Goal: Task Accomplishment & Management: Manage account settings

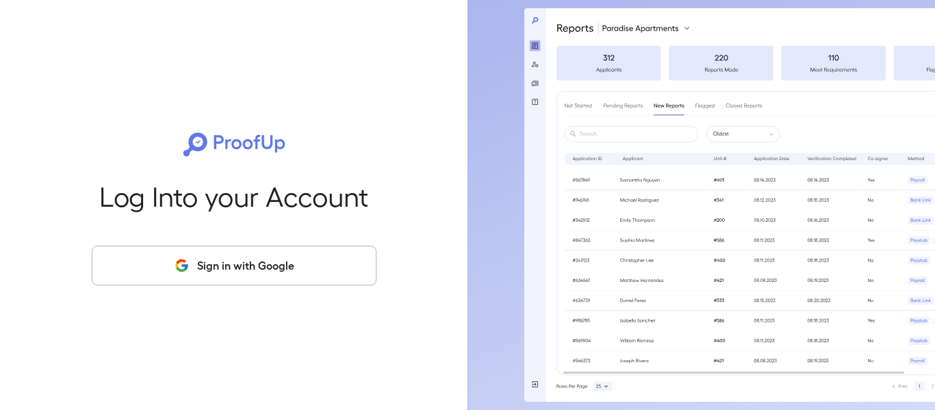
click at [309, 272] on button "Sign in with Google" at bounding box center [234, 266] width 285 height 40
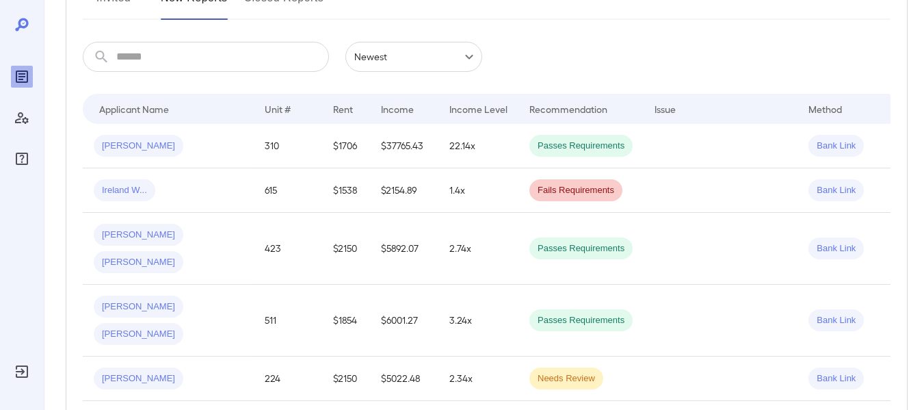
scroll to position [68, 0]
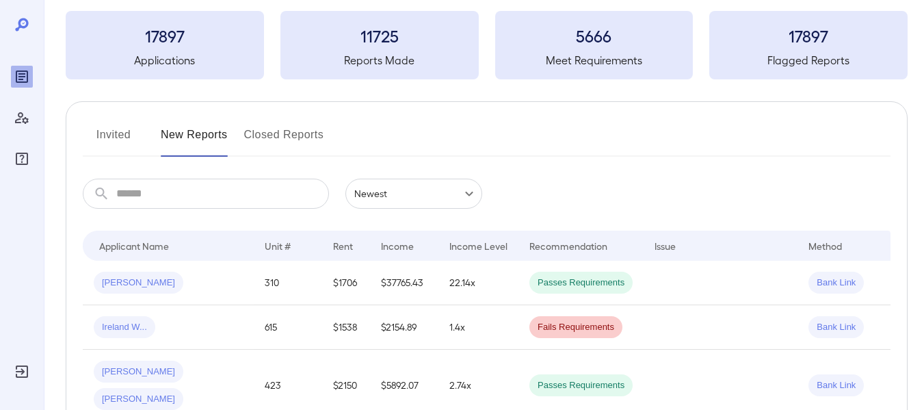
click at [115, 131] on button "Invited" at bounding box center [114, 140] width 62 height 33
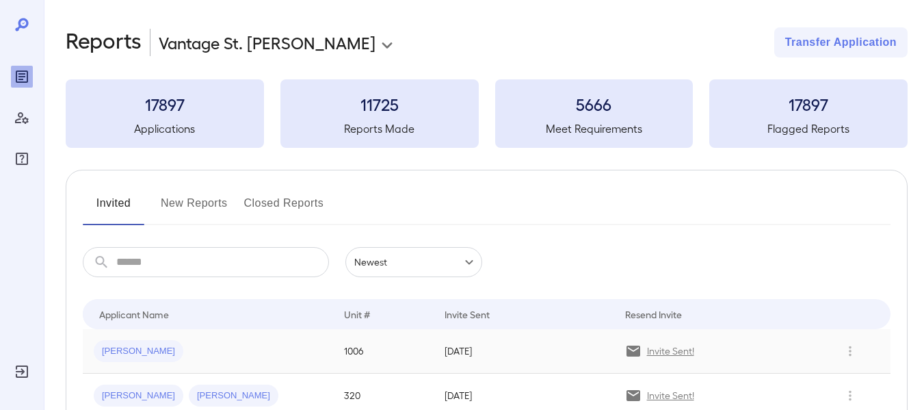
click at [666, 348] on p "Invite Sent!" at bounding box center [670, 351] width 47 height 14
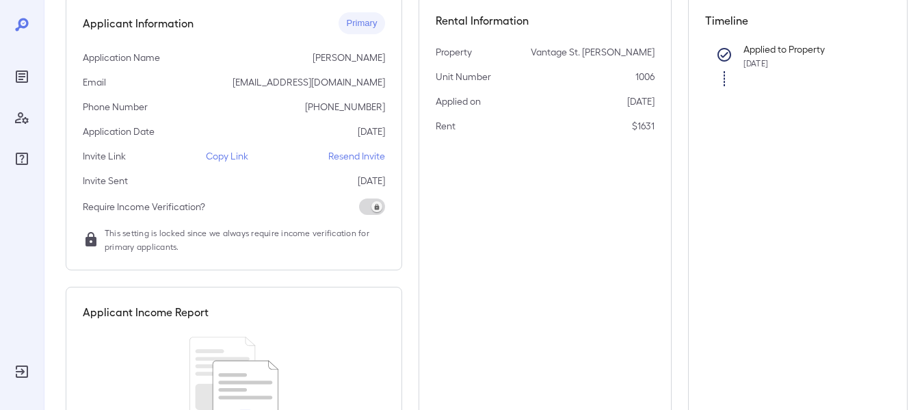
scroll to position [137, 0]
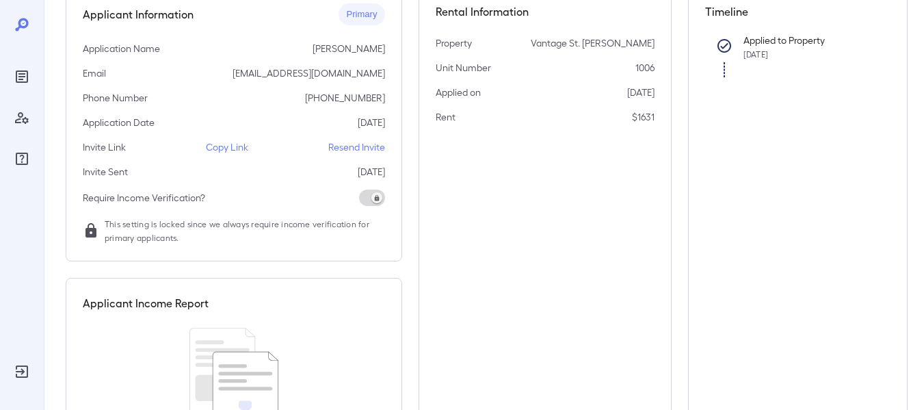
click at [376, 146] on p "Resend Invite" at bounding box center [356, 147] width 57 height 14
click at [228, 146] on p "Copy Link" at bounding box center [227, 147] width 42 height 14
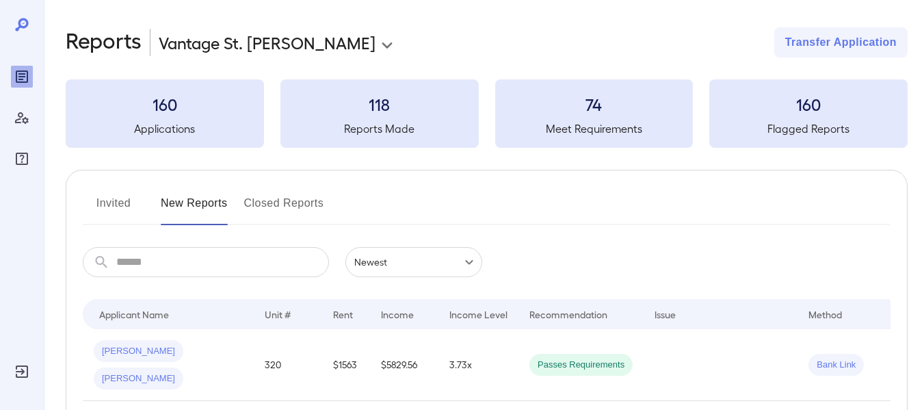
click at [777, 211] on div "Invited New Reports Closed Reports" at bounding box center [487, 208] width 808 height 33
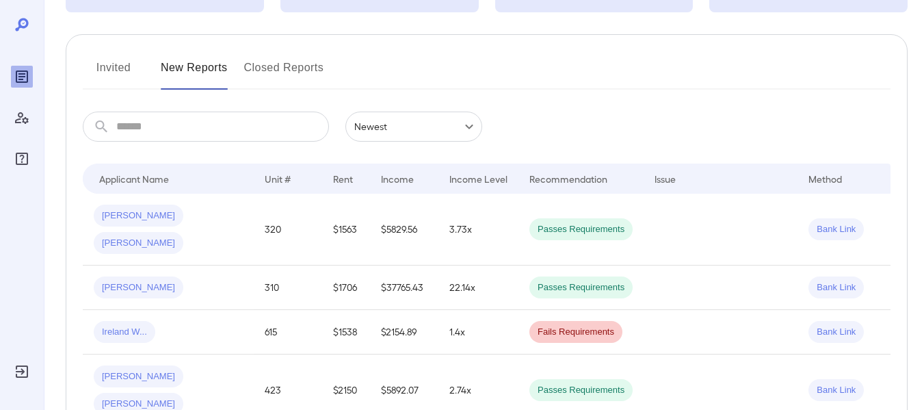
scroll to position [137, 0]
